Goal: Information Seeking & Learning: Learn about a topic

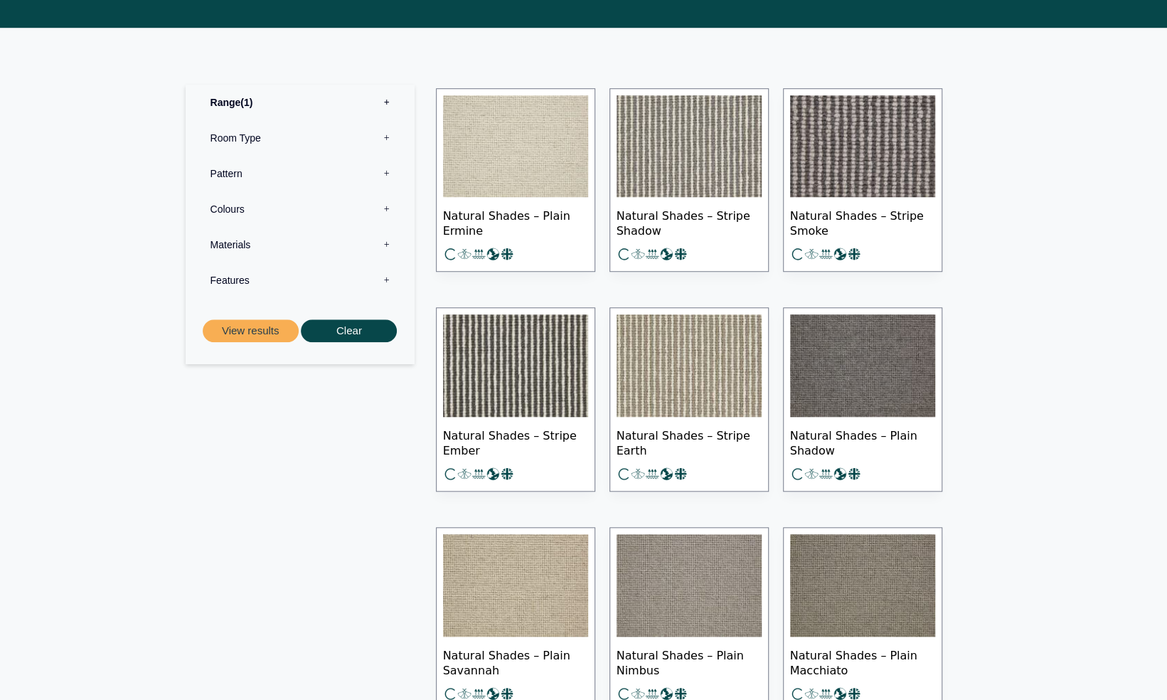
scroll to position [640, 0]
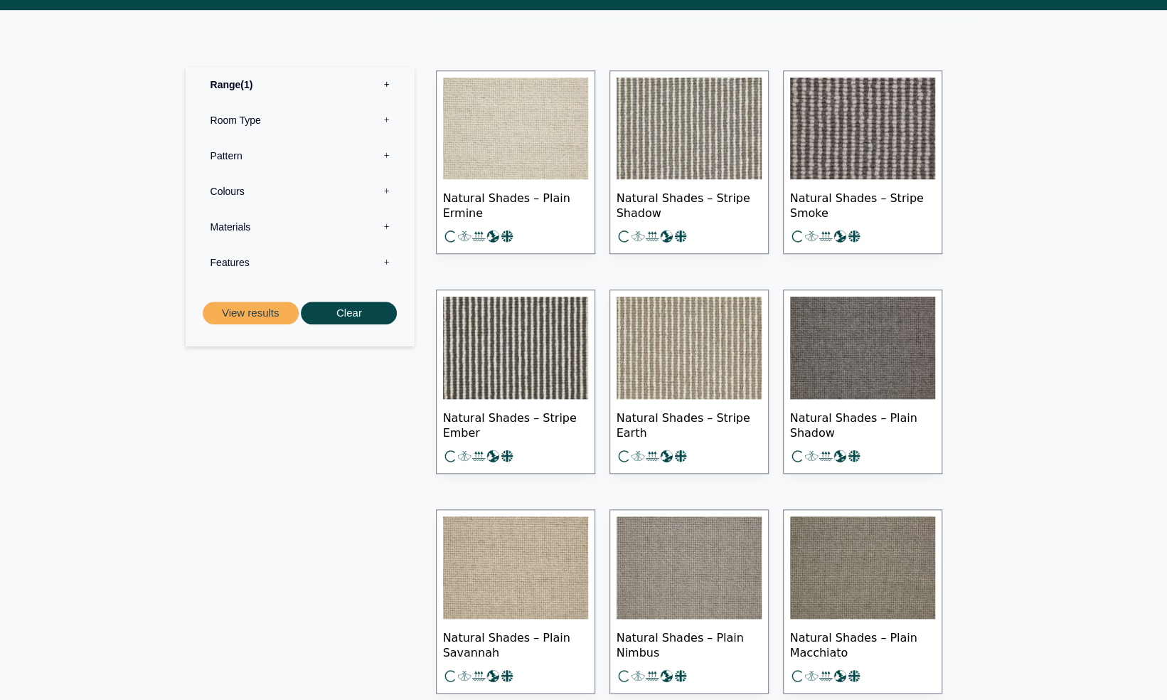
click at [522, 367] on img at bounding box center [515, 348] width 145 height 102
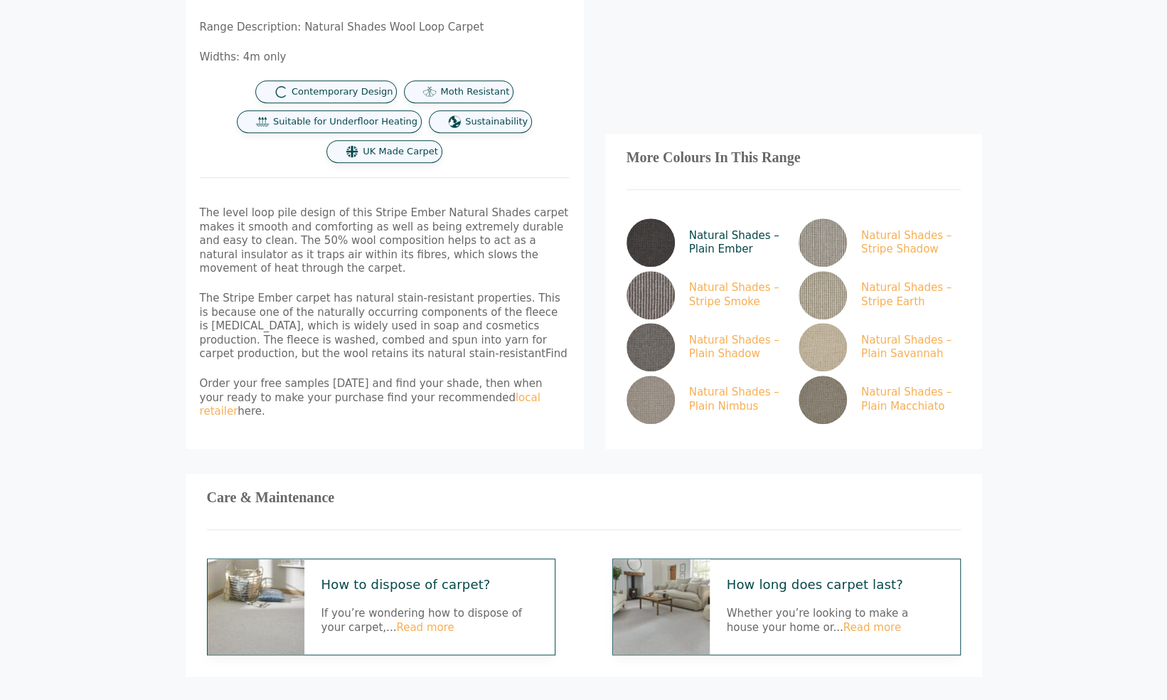
scroll to position [640, 0]
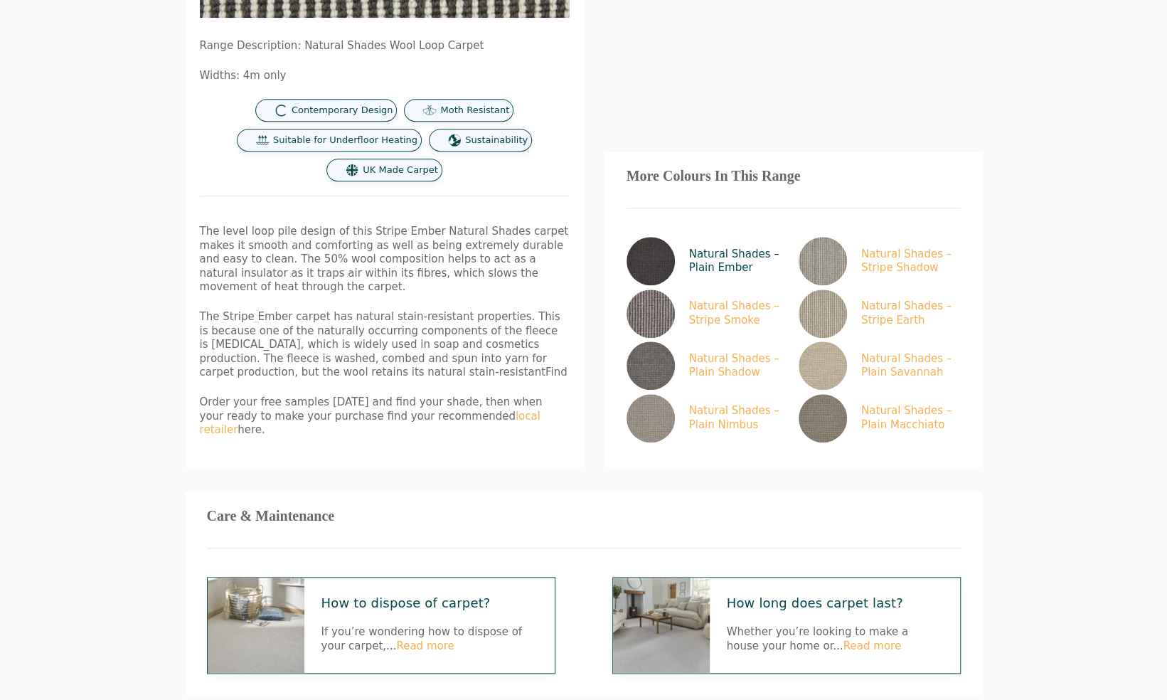
click at [720, 237] on link "Natural Shades – Plain Ember" at bounding box center [705, 261] width 156 height 48
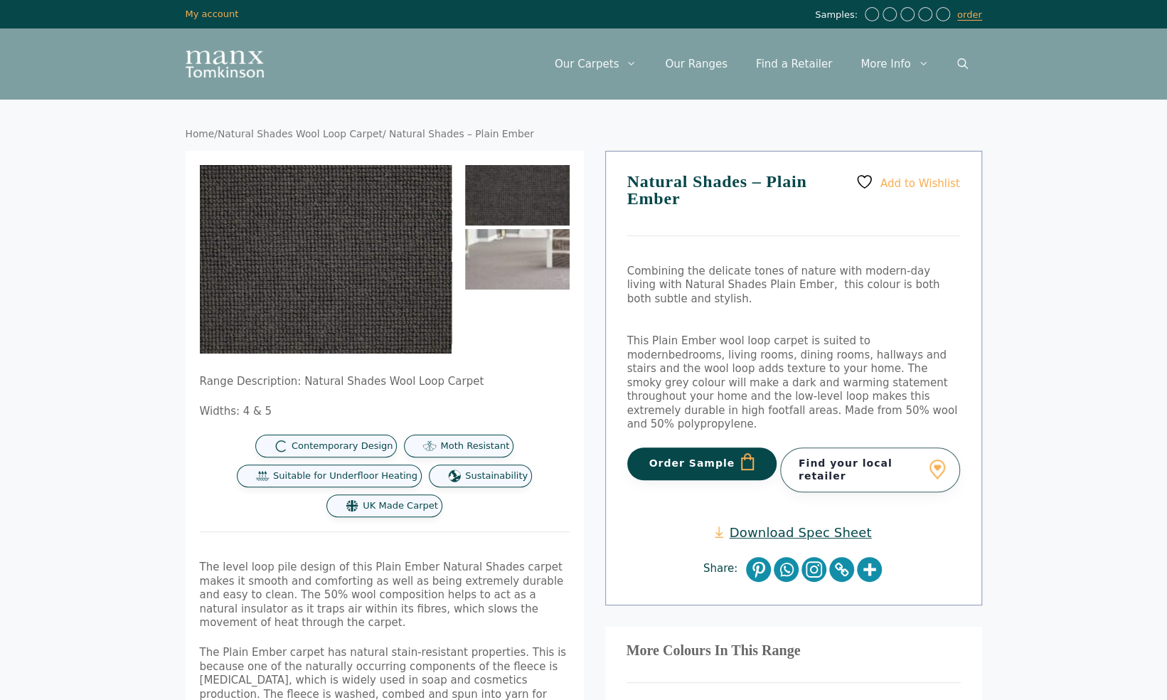
click at [486, 256] on img at bounding box center [517, 259] width 105 height 60
